Goal: Task Accomplishment & Management: Use online tool/utility

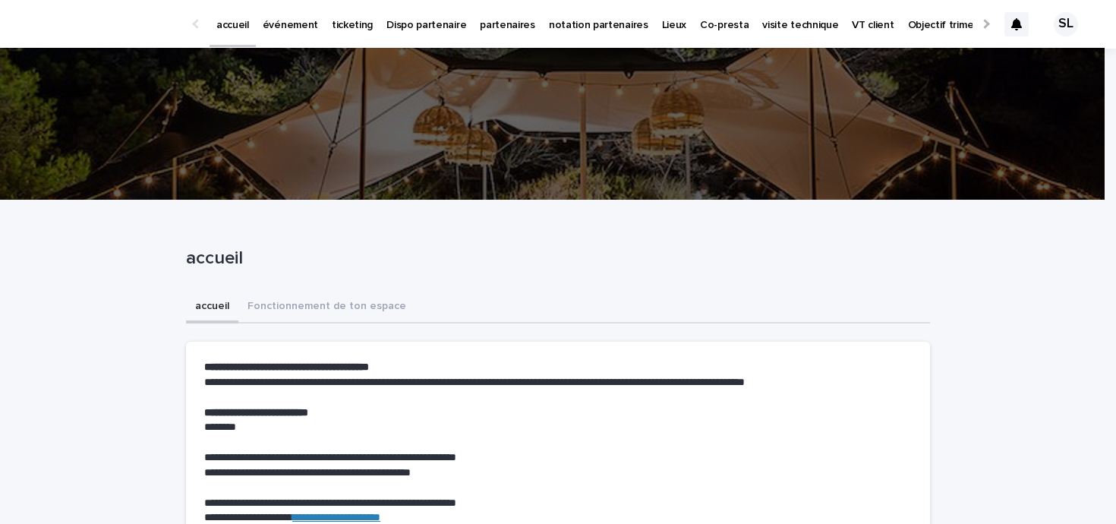
click at [574, 236] on div "accueil" at bounding box center [558, 261] width 744 height 61
click at [247, 30] on p "accueil" at bounding box center [232, 16] width 33 height 32
click at [291, 23] on p "événement" at bounding box center [290, 16] width 55 height 32
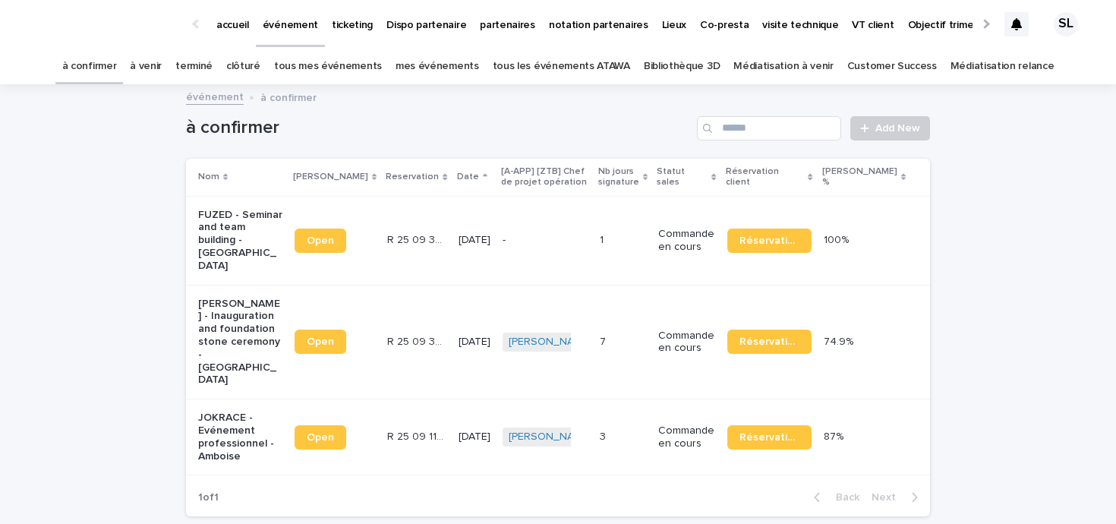
click at [157, 79] on link "à venir" at bounding box center [146, 67] width 32 height 36
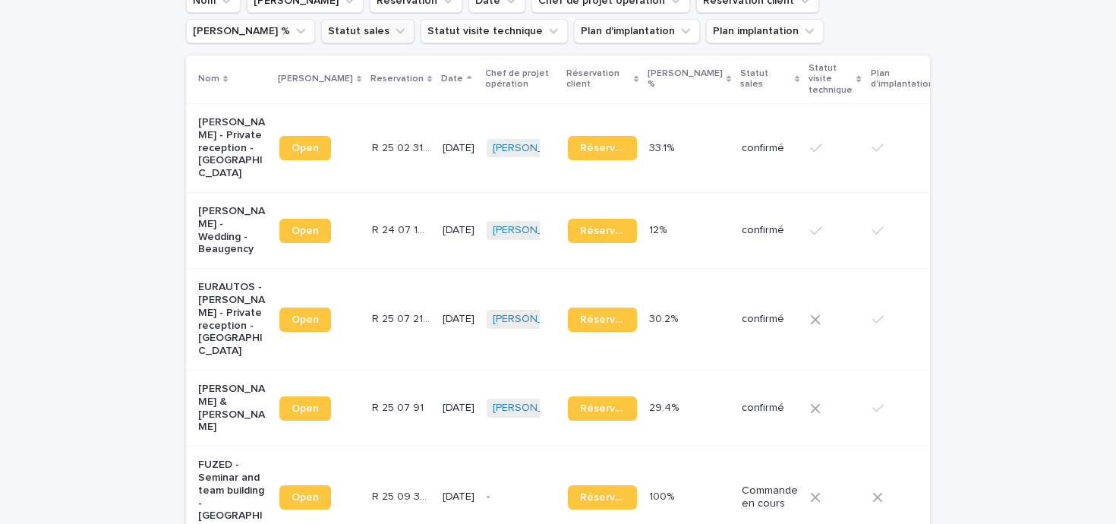
scroll to position [147, 0]
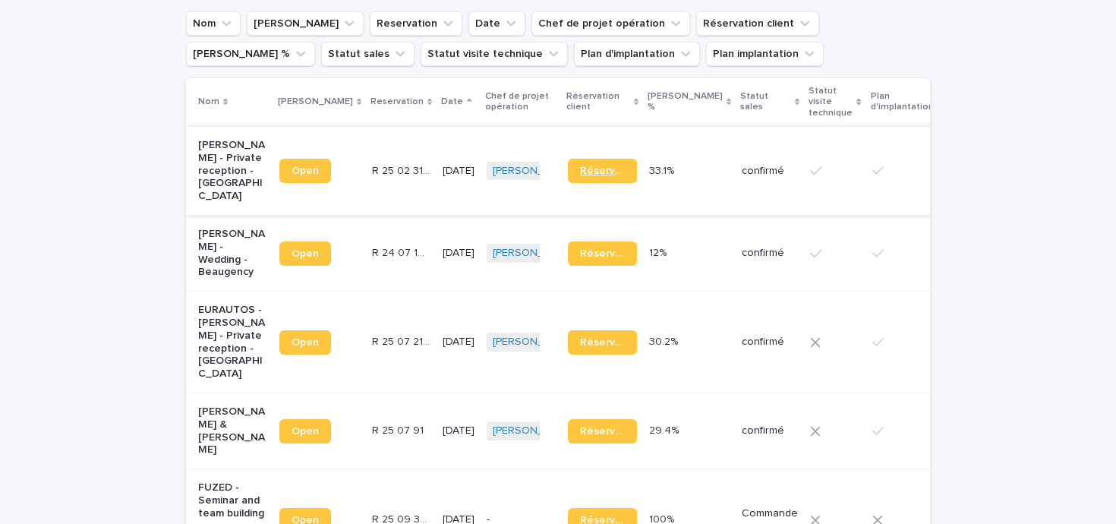
click at [568, 178] on link "Réservation" at bounding box center [602, 171] width 69 height 24
